Goal: Transaction & Acquisition: Purchase product/service

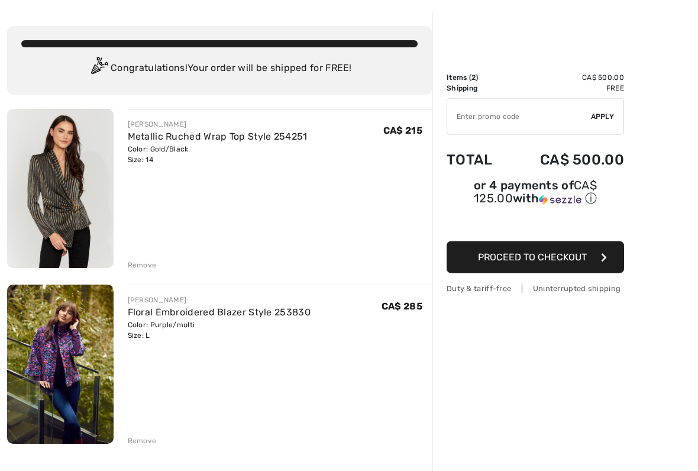
click at [143, 267] on div "Remove" at bounding box center [142, 265] width 29 height 11
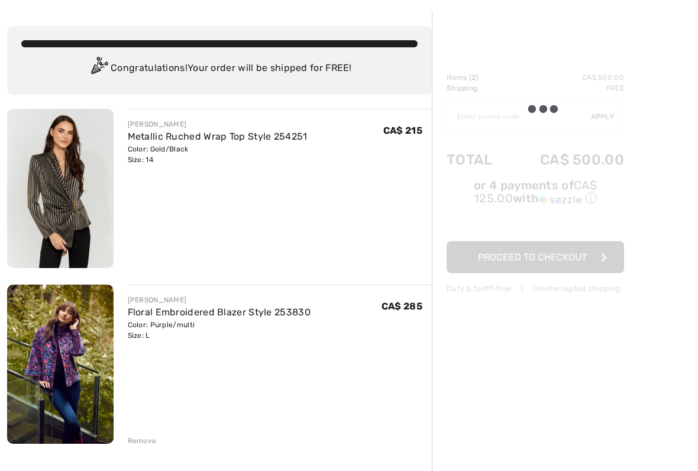
scroll to position [46, 0]
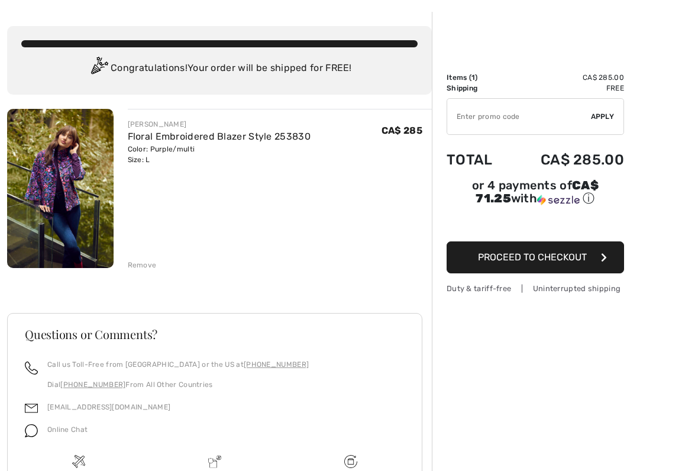
click at [143, 273] on div "FRANK LYMAN Floral Embroidered Blazer Style 253830 Color: Purple/multi Size: L …" at bounding box center [219, 346] width 425 height 475
click at [145, 273] on div "FRANK LYMAN Floral Embroidered Blazer Style 253830 Color: Purple/multi Size: L …" at bounding box center [219, 346] width 425 height 475
click at [145, 259] on div "Remove" at bounding box center [280, 263] width 305 height 13
click at [145, 266] on div "Remove" at bounding box center [142, 265] width 29 height 11
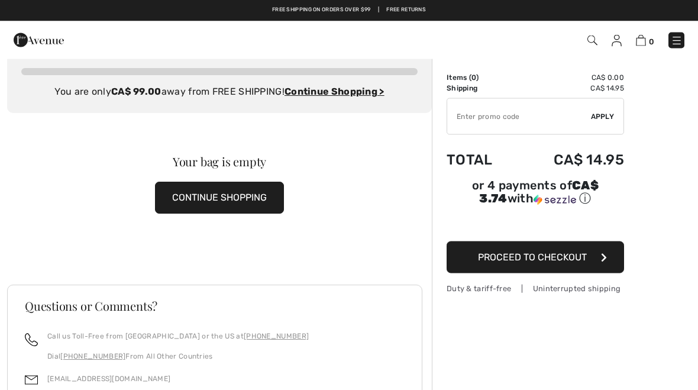
scroll to position [0, 0]
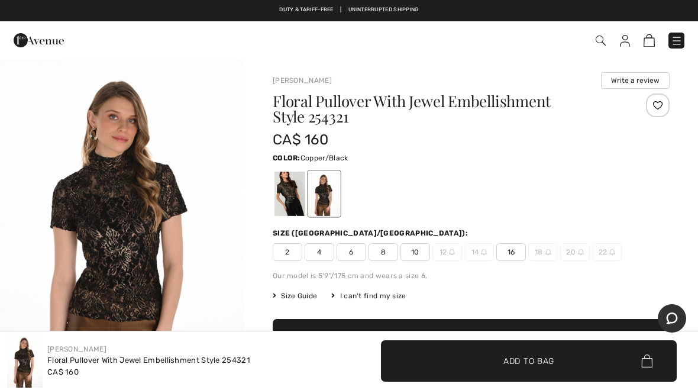
click at [547, 359] on span "Add to Bag" at bounding box center [529, 360] width 51 height 12
click at [639, 47] on link "1" at bounding box center [646, 40] width 17 height 14
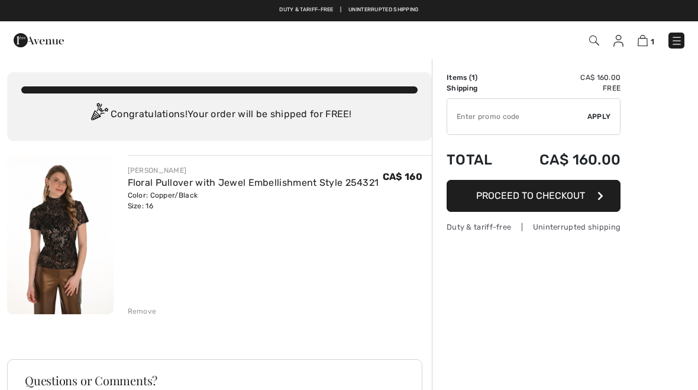
click at [647, 37] on img at bounding box center [643, 40] width 10 height 11
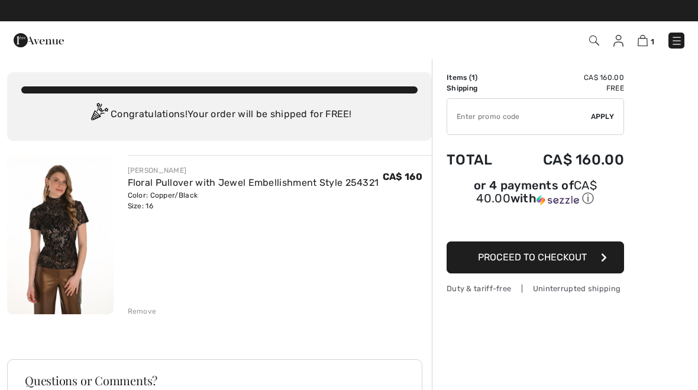
click at [596, 256] on button "Proceed to Checkout" at bounding box center [536, 257] width 178 height 32
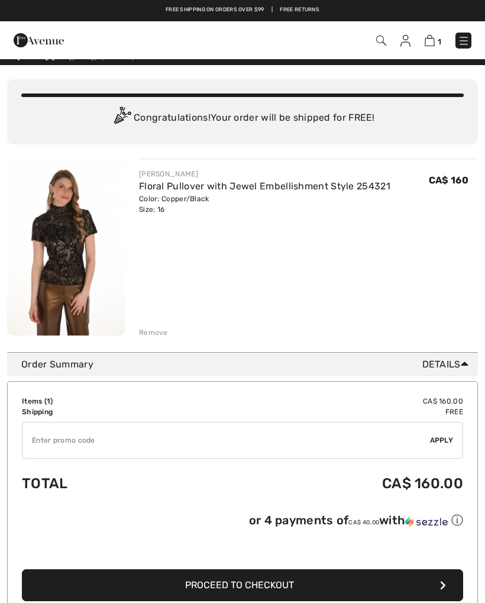
scroll to position [12, 0]
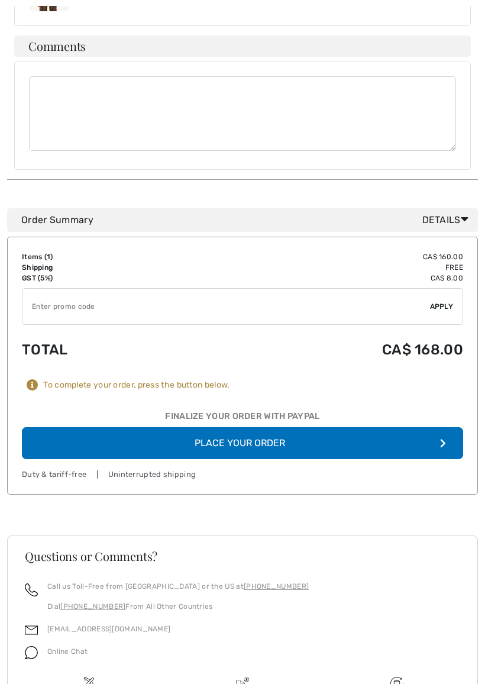
scroll to position [930, 0]
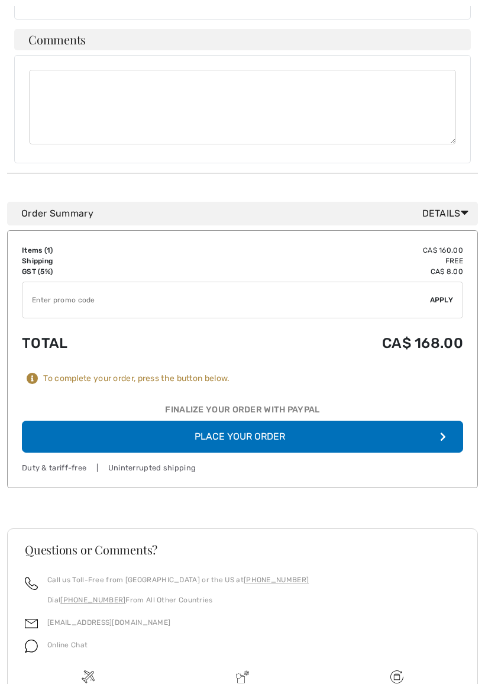
click at [362, 421] on button "Place Your Order" at bounding box center [242, 437] width 441 height 32
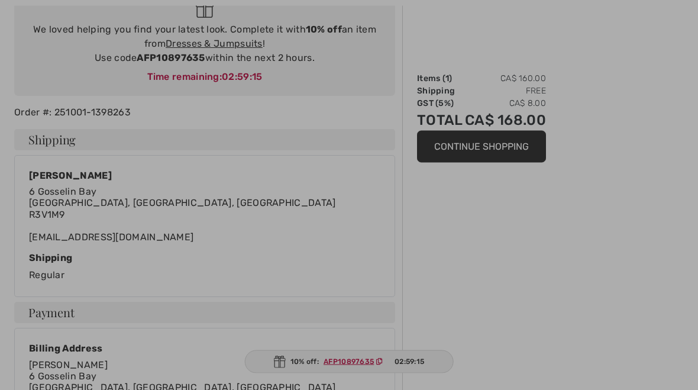
scroll to position [172, 0]
